Goal: Obtain resource: Download file/media

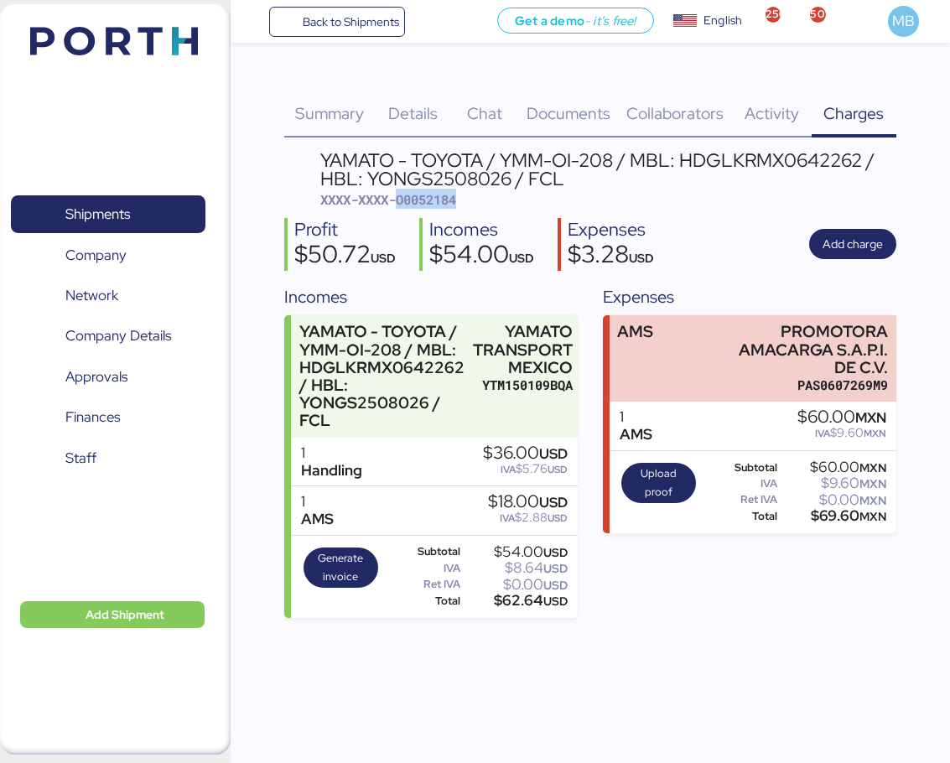
click at [173, 223] on span "Shipments" at bounding box center [108, 214] width 180 height 24
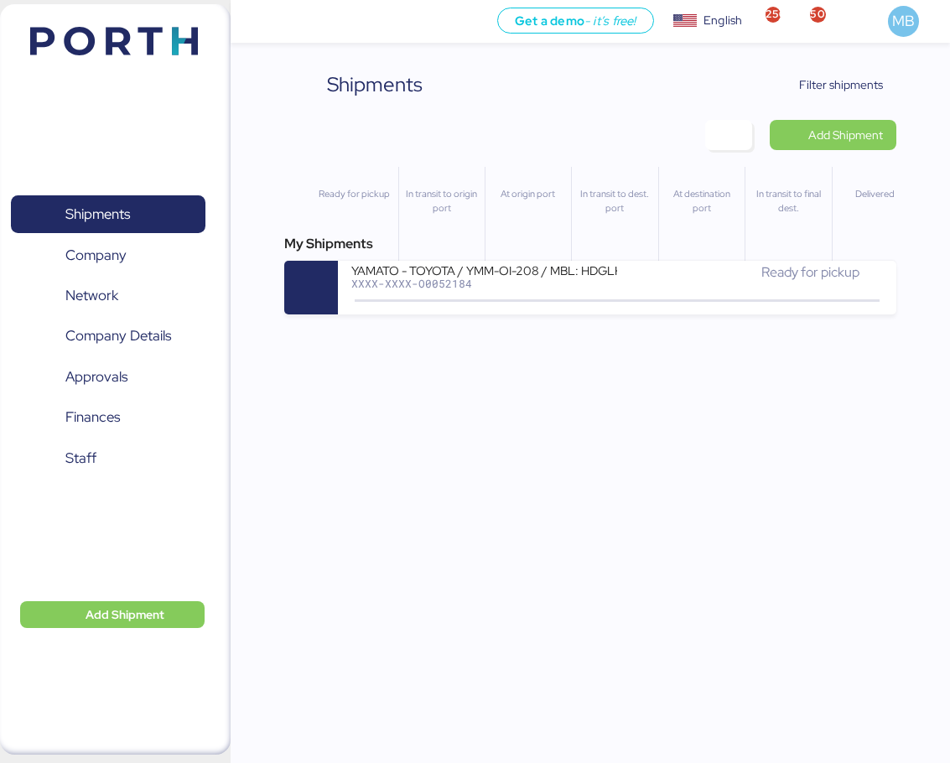
click at [865, 75] on span "Filter shipments" at bounding box center [841, 85] width 84 height 20
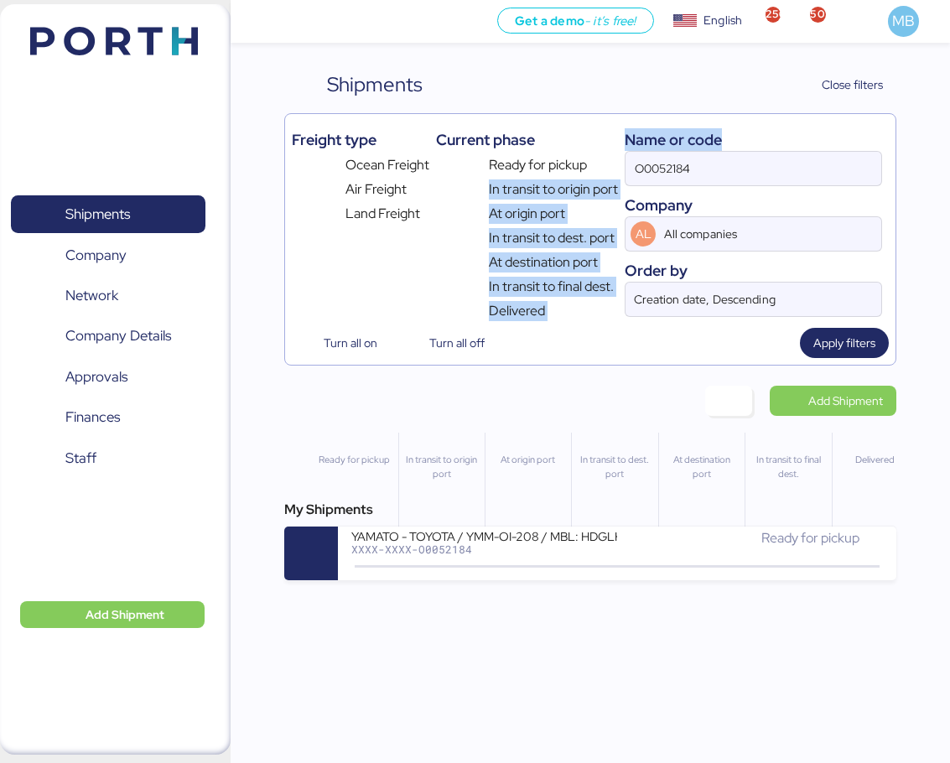
drag, startPoint x: 770, startPoint y: 151, endPoint x: 601, endPoint y: 155, distance: 169.5
click at [601, 155] on div "Freight type Ocean Freight Air Freight Land Freight Current phase Ready for pic…" at bounding box center [590, 221] width 596 height 200
click at [689, 170] on input "O0052184" at bounding box center [754, 169] width 256 height 34
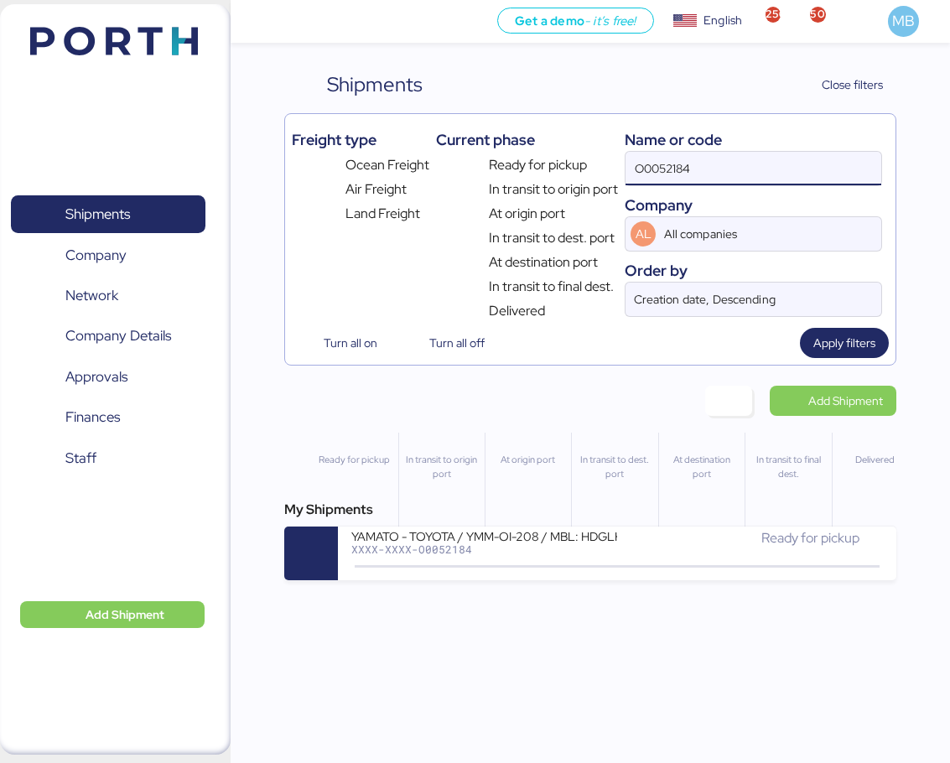
drag, startPoint x: 710, startPoint y: 169, endPoint x: 590, endPoint y: 159, distance: 119.6
click at [590, 159] on div "Freight type Ocean Freight Air Freight Land Freight Current phase Ready for pic…" at bounding box center [590, 221] width 596 height 200
paste input "O0052184fact"
type input "O0052184"
click at [673, 552] on div "Ready for pickup" at bounding box center [750, 546] width 266 height 36
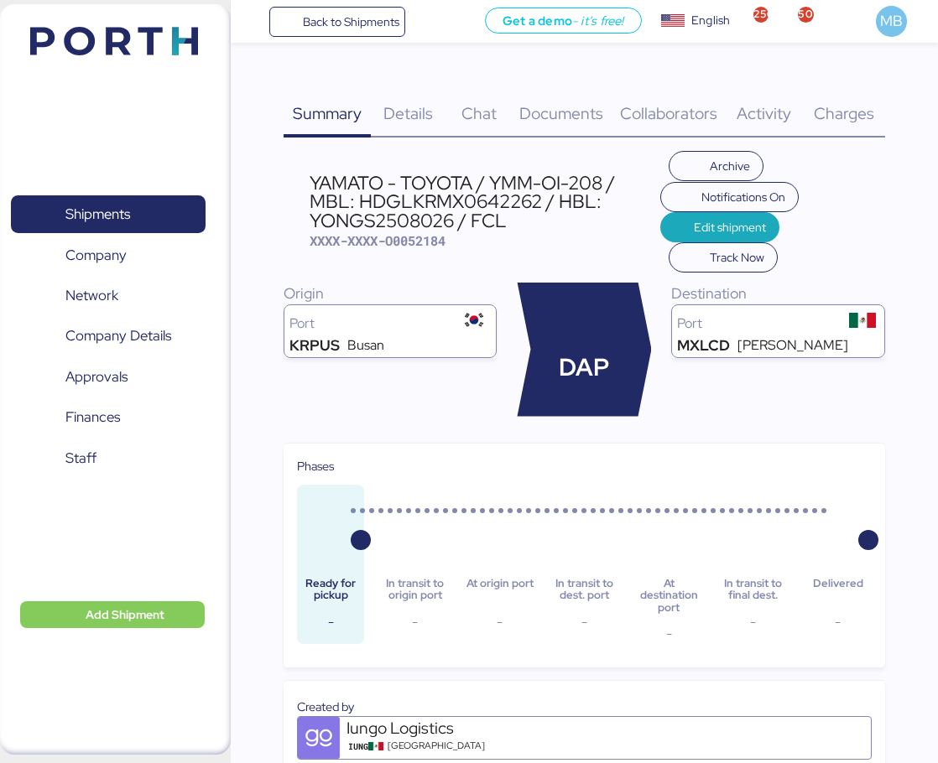
click at [857, 112] on span "Charges" at bounding box center [844, 113] width 60 height 22
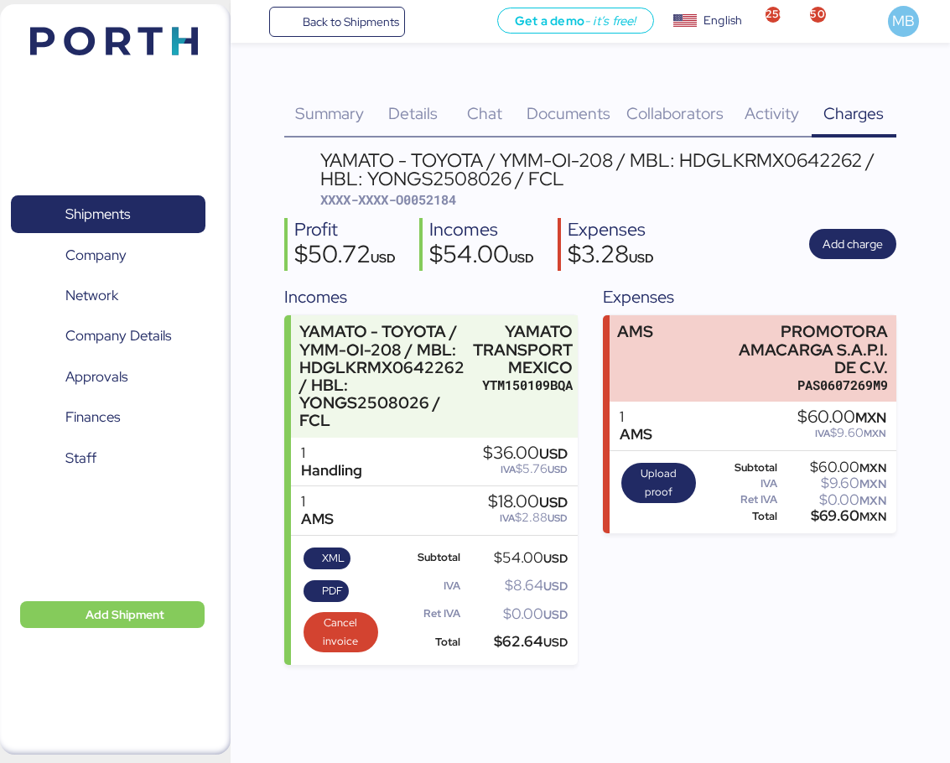
click at [334, 587] on span "PDF" at bounding box center [332, 591] width 21 height 18
click at [335, 554] on span "XML" at bounding box center [333, 558] width 23 height 18
